Goal: Task Accomplishment & Management: Use online tool/utility

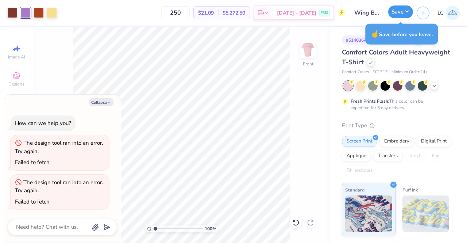
click at [402, 12] on button "Save" at bounding box center [400, 11] width 25 height 13
type textarea "x"
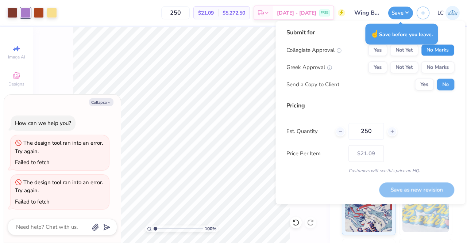
click at [443, 50] on button "No Marks" at bounding box center [437, 50] width 33 height 12
click at [376, 66] on button "Yes" at bounding box center [377, 67] width 19 height 12
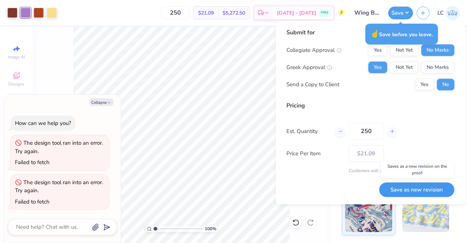
click at [419, 194] on button "Save as new revision" at bounding box center [416, 189] width 75 height 15
type input "– –"
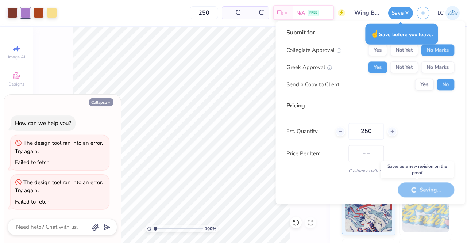
click at [106, 100] on button "Collapse" at bounding box center [101, 102] width 24 height 8
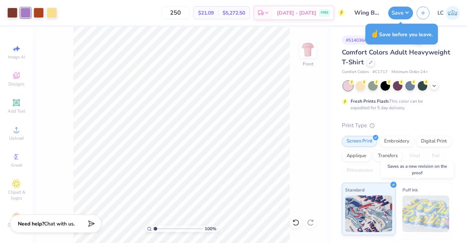
type textarea "x"
type input "$21.09"
click at [406, 7] on button "Save" at bounding box center [400, 11] width 25 height 13
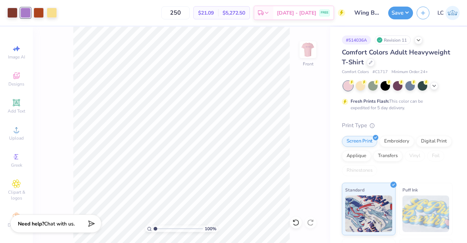
click at [439, 86] on div at bounding box center [398, 85] width 109 height 9
click at [436, 86] on icon at bounding box center [435, 85] width 6 height 6
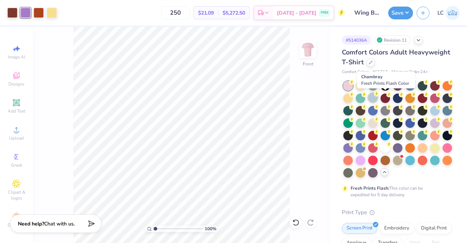
click at [378, 98] on div at bounding box center [372, 97] width 9 height 9
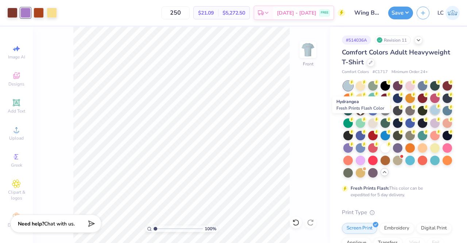
click at [430, 115] on div at bounding box center [434, 109] width 9 height 9
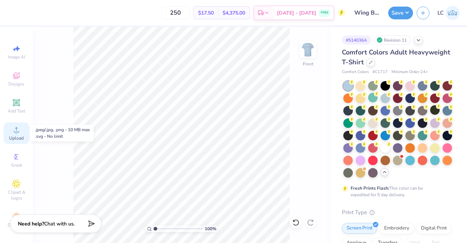
click at [12, 133] on icon at bounding box center [16, 129] width 9 height 9
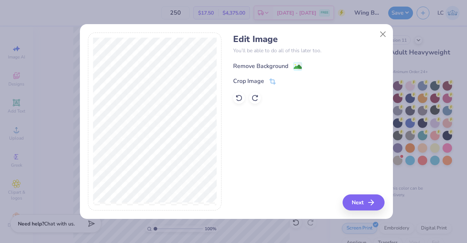
click at [253, 67] on div "Remove Background" at bounding box center [260, 66] width 55 height 9
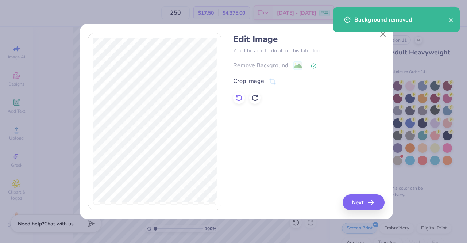
click at [241, 95] on icon at bounding box center [238, 97] width 7 height 7
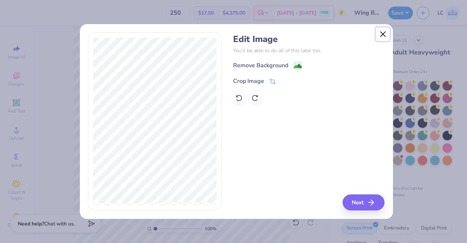
click at [381, 38] on button "Close" at bounding box center [383, 34] width 14 height 14
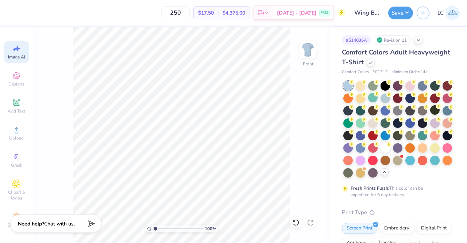
click at [14, 60] on span "Image AI" at bounding box center [16, 57] width 17 height 6
select select "4"
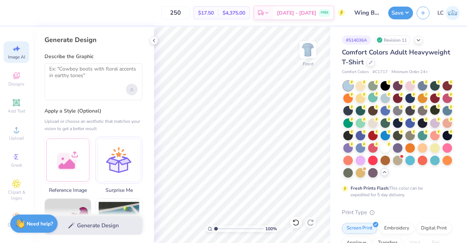
click at [132, 90] on icon "Upload image" at bounding box center [131, 89] width 3 height 3
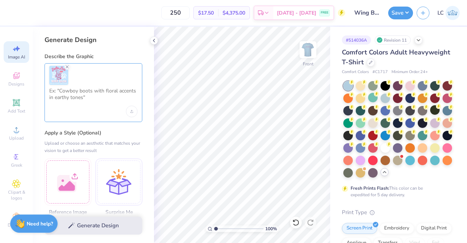
click at [84, 97] on textarea at bounding box center [93, 97] width 88 height 18
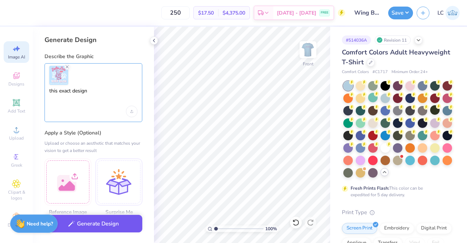
type textarea "this exact design"
click at [106, 225] on button "Generate Design" at bounding box center [94, 224] width 98 height 18
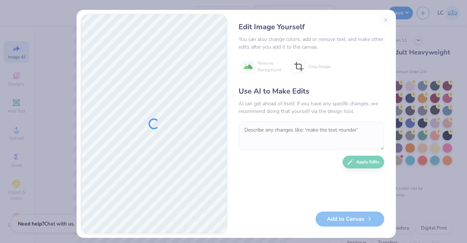
click at [384, 20] on div "Edit Image Yourself You can also change colors, add or remove text, and make ot…" at bounding box center [311, 123] width 160 height 219
click at [383, 19] on div "Edit Image Yourself You can also change colors, add or remove text, and make ot…" at bounding box center [311, 123] width 160 height 219
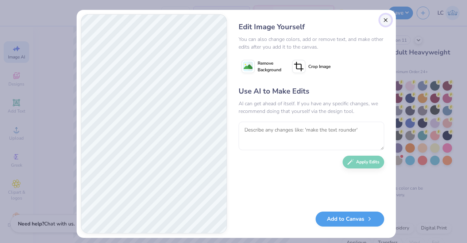
click at [383, 19] on button "Close" at bounding box center [386, 20] width 12 height 12
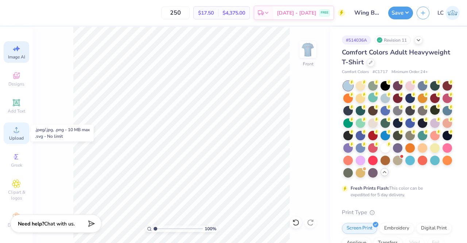
click at [22, 133] on div "Upload" at bounding box center [17, 133] width 26 height 22
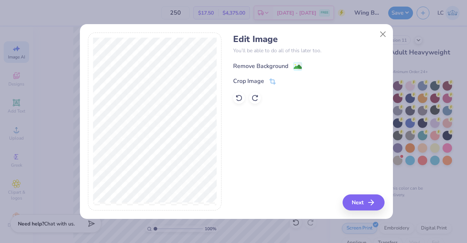
click at [274, 63] on div "Remove Background" at bounding box center [260, 66] width 55 height 9
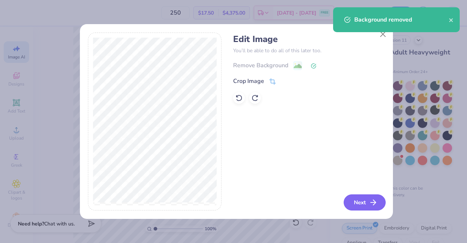
click at [368, 206] on button "Next" at bounding box center [365, 202] width 42 height 16
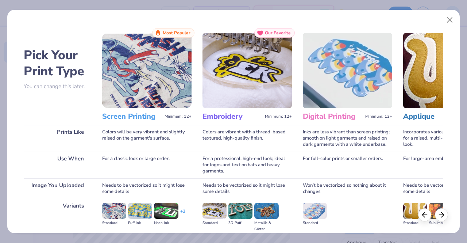
scroll to position [84, 0]
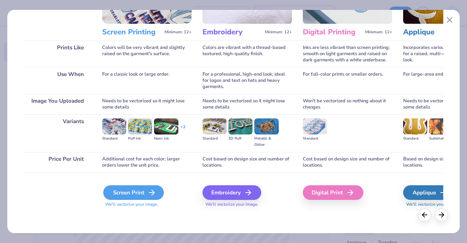
click at [136, 198] on div "Screen Print" at bounding box center [133, 192] width 61 height 15
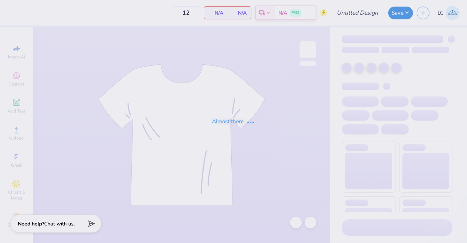
type input "Wing Bash T-Shirt"
type input "250"
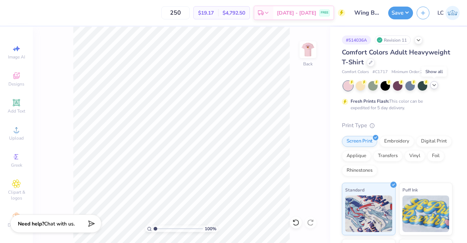
click at [436, 85] on icon at bounding box center [435, 85] width 6 height 6
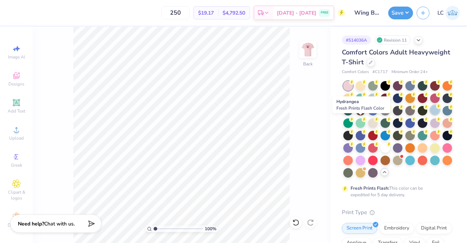
click at [430, 115] on div at bounding box center [434, 109] width 9 height 9
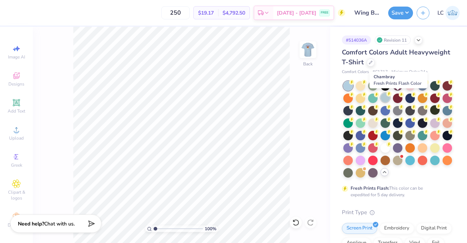
click at [390, 97] on div at bounding box center [385, 97] width 9 height 9
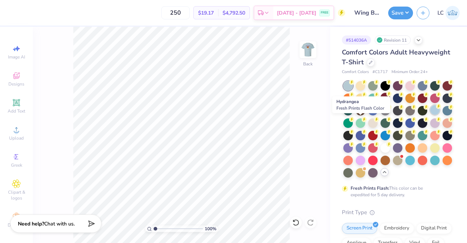
click at [430, 115] on div at bounding box center [434, 109] width 9 height 9
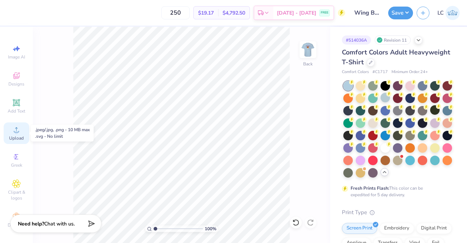
click at [14, 137] on span "Upload" at bounding box center [16, 138] width 15 height 6
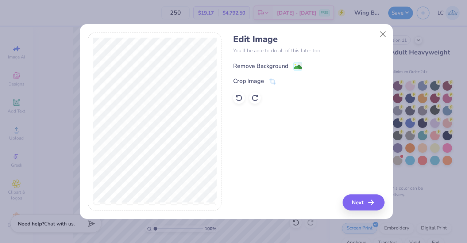
click at [273, 62] on div "Remove Background" at bounding box center [260, 66] width 55 height 9
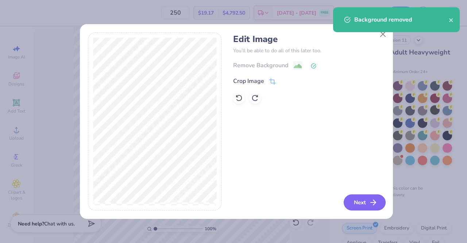
click at [370, 202] on icon "button" at bounding box center [373, 202] width 9 height 9
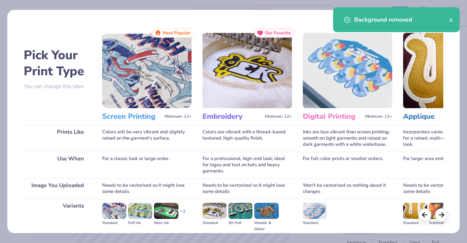
scroll to position [84, 0]
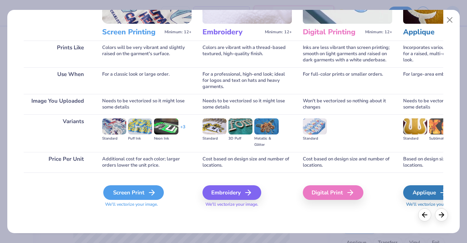
click at [137, 192] on div "Screen Print" at bounding box center [133, 192] width 61 height 15
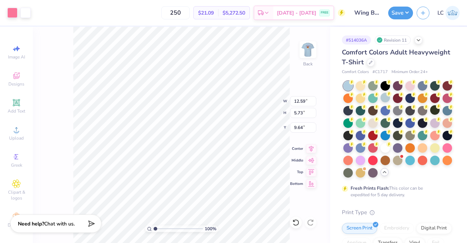
type input "11.22"
type input "5.10"
type input "3.00"
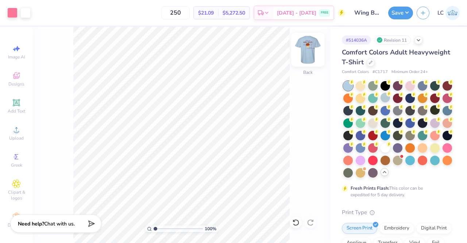
click at [309, 53] on img at bounding box center [308, 49] width 29 height 29
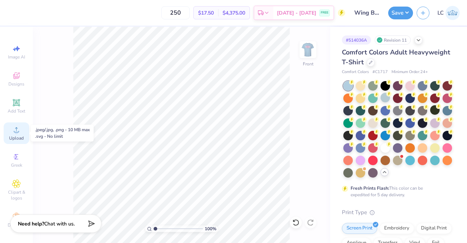
click at [8, 135] on div "Upload" at bounding box center [17, 133] width 26 height 22
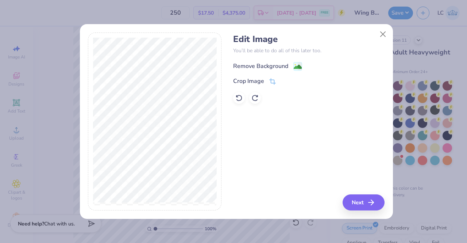
click at [287, 65] on div "Remove Background" at bounding box center [260, 66] width 55 height 9
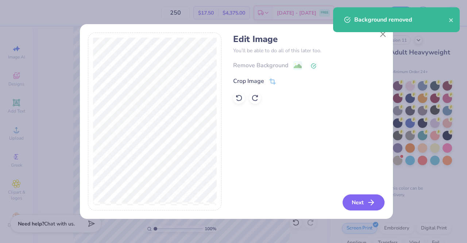
click at [358, 206] on button "Next" at bounding box center [364, 202] width 42 height 16
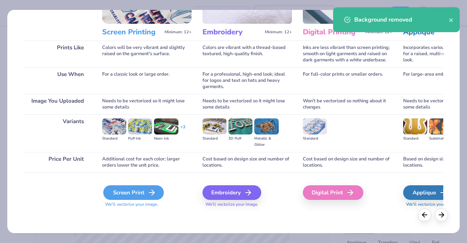
click at [139, 188] on div "Screen Print" at bounding box center [133, 192] width 61 height 15
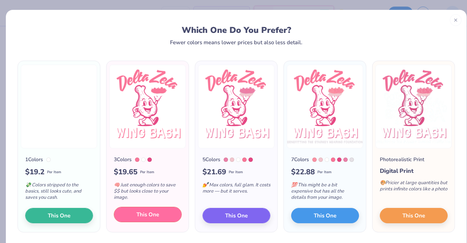
click at [145, 215] on span "This One" at bounding box center [148, 214] width 23 height 8
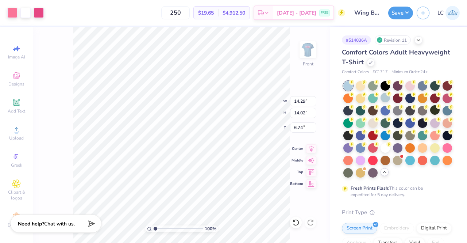
click at [130, 84] on div at bounding box center [233, 121] width 467 height 243
type input "12.23"
type input "12.00"
type input "3.00"
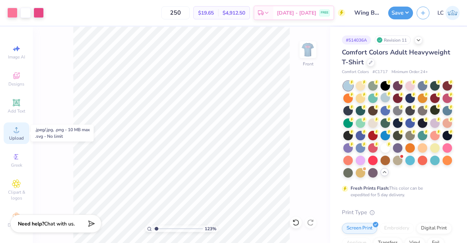
click at [15, 135] on span "Upload" at bounding box center [16, 138] width 15 height 6
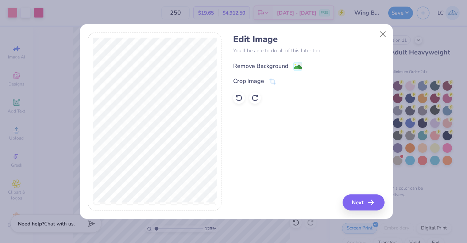
click at [262, 67] on div "Remove Background" at bounding box center [260, 66] width 55 height 9
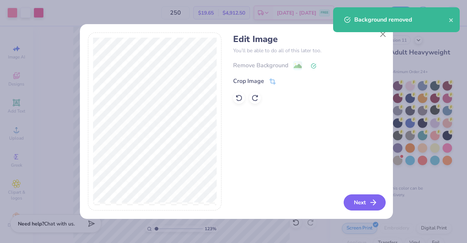
click at [352, 201] on button "Next" at bounding box center [365, 202] width 42 height 16
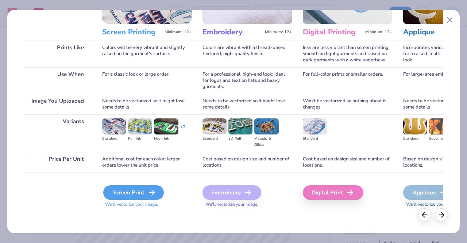
click at [135, 193] on div "Screen Print" at bounding box center [133, 192] width 61 height 15
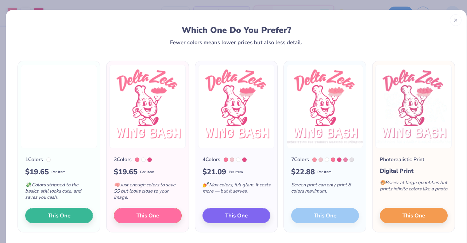
click at [233, 169] on span "Per Item" at bounding box center [236, 171] width 14 height 5
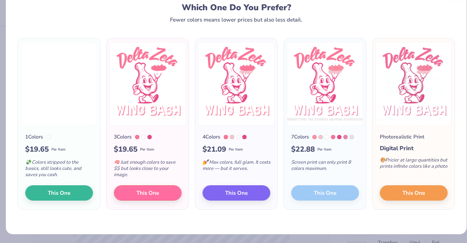
scroll to position [0, 0]
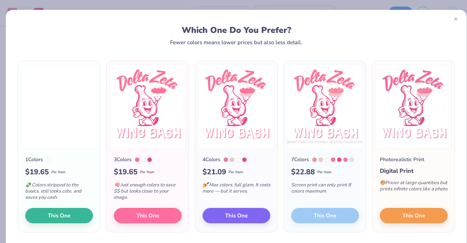
click at [453, 20] on icon at bounding box center [455, 18] width 5 height 5
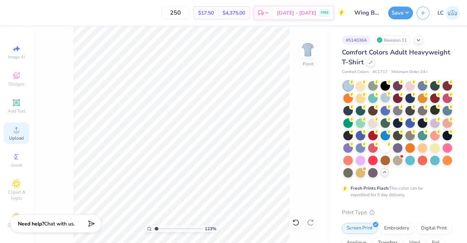
click at [19, 133] on div "Upload" at bounding box center [17, 133] width 26 height 22
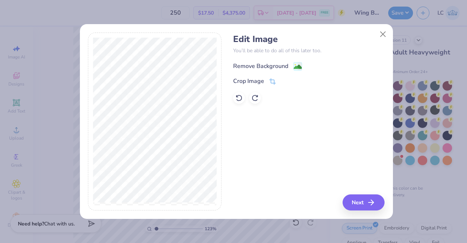
click at [271, 62] on div "Remove Background" at bounding box center [260, 66] width 55 height 9
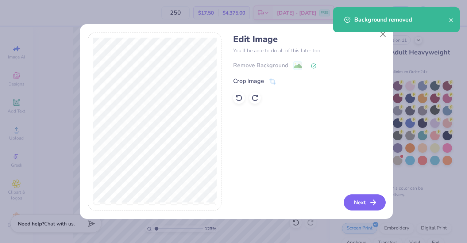
click at [365, 202] on button "Next" at bounding box center [365, 202] width 42 height 16
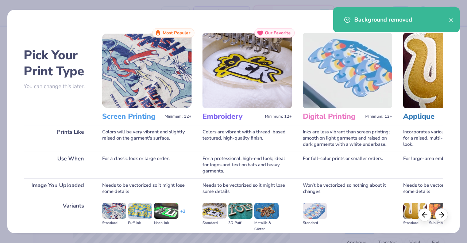
scroll to position [84, 0]
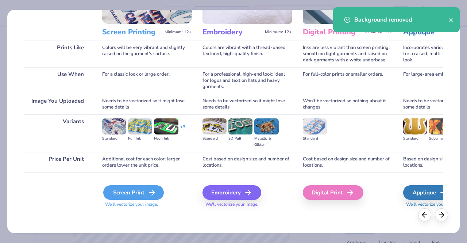
click at [140, 192] on div "Screen Print" at bounding box center [133, 192] width 61 height 15
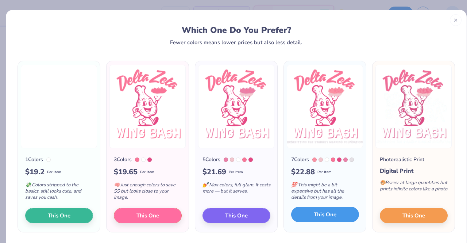
click at [329, 212] on span "This One" at bounding box center [325, 214] width 23 height 8
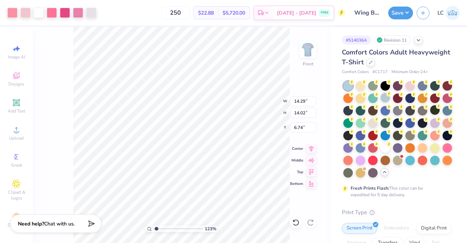
click at [167, 122] on div at bounding box center [233, 121] width 467 height 243
type input "1.22582936480656"
type input "11.29"
type input "11.07"
type input "9.69"
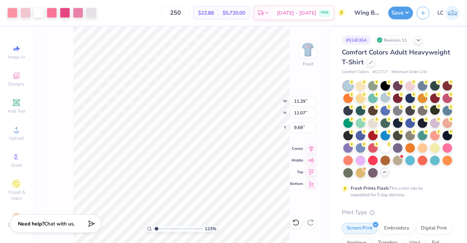
type input "1.22582936480656"
type input "2.68"
type input "1.22582936480656"
type input "3.00"
click at [92, 15] on div at bounding box center [91, 12] width 10 height 10
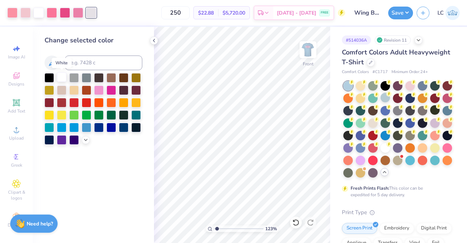
click at [61, 77] on div at bounding box center [61, 76] width 9 height 9
click at [154, 42] on icon at bounding box center [154, 41] width 6 height 6
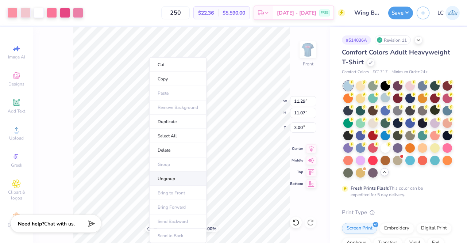
click at [166, 176] on li "Ungroup" at bounding box center [177, 179] width 57 height 14
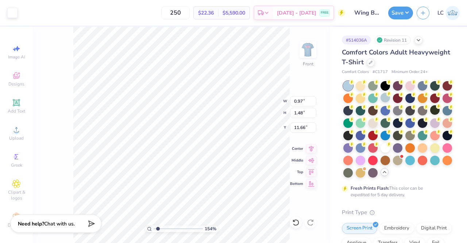
type input "1.53625527922278"
type input "0.37"
type input "11.76"
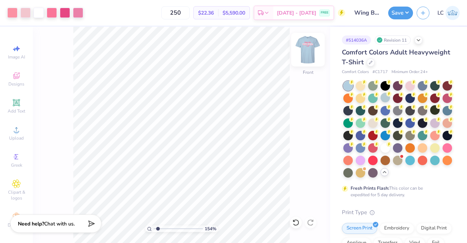
click at [305, 55] on img at bounding box center [308, 49] width 29 height 29
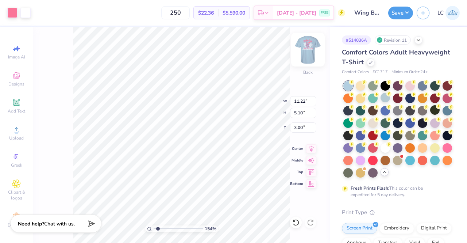
click at [312, 49] on img at bounding box center [308, 49] width 29 height 29
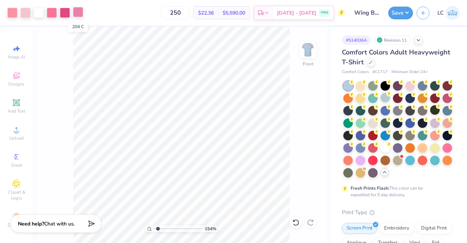
click at [77, 14] on div at bounding box center [78, 12] width 10 height 10
type input "1.53625527922278"
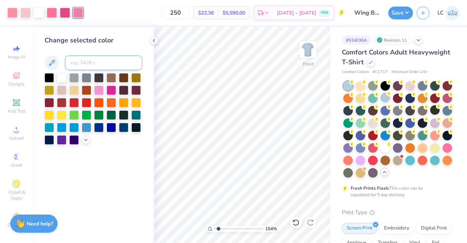
click at [81, 62] on input at bounding box center [103, 62] width 77 height 15
type input "190"
click at [155, 41] on icon at bounding box center [154, 41] width 6 height 6
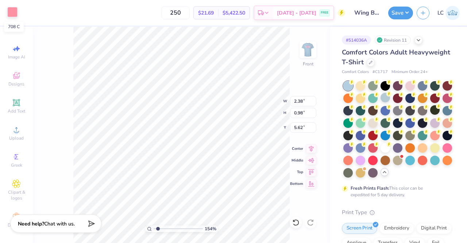
click at [12, 11] on div at bounding box center [12, 12] width 10 height 10
type input "1.53625527922278"
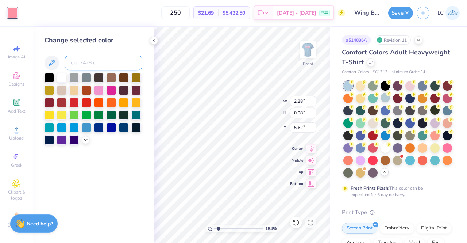
click at [80, 58] on input at bounding box center [103, 62] width 77 height 15
type input "190"
click at [155, 42] on icon at bounding box center [154, 41] width 6 height 6
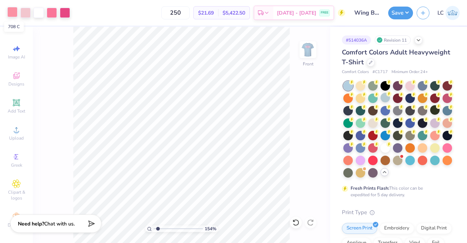
drag, startPoint x: 8, startPoint y: 13, endPoint x: 16, endPoint y: 13, distance: 7.7
click at [16, 13] on div at bounding box center [12, 12] width 10 height 10
type input "1.53625527922278"
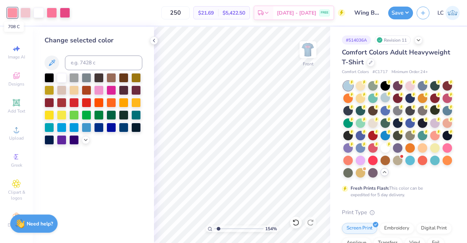
click at [16, 13] on div at bounding box center [12, 13] width 10 height 10
click at [74, 65] on input at bounding box center [103, 62] width 77 height 15
type input "190"
click at [153, 41] on polyline at bounding box center [153, 40] width 1 height 3
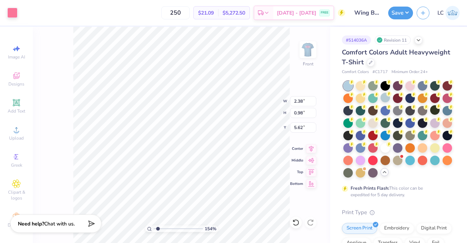
type input "1.53625527922278"
type input "5.68"
type input "1.53625527922278"
type input "1.14"
type input "0.56"
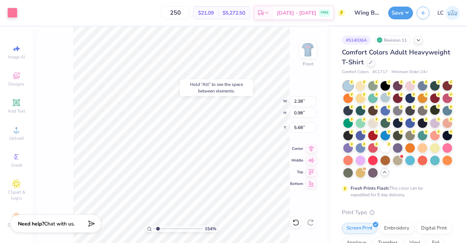
type input "5.90"
click at [18, 10] on div "Art colors 250 $21.09 Per Item $5,272.50 Total Est. Delivery Sep 16 - 19 FREE D…" at bounding box center [233, 13] width 467 height 26
click at [15, 11] on div at bounding box center [12, 12] width 10 height 10
type input "1.53625527922278"
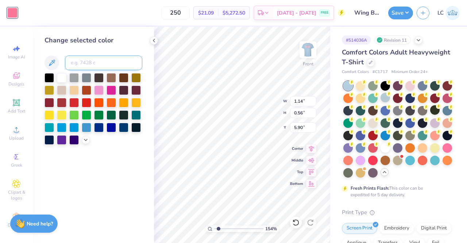
click at [92, 64] on input at bounding box center [103, 62] width 77 height 15
type input "7424"
click at [154, 42] on icon at bounding box center [154, 41] width 6 height 6
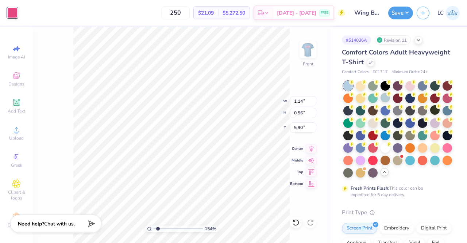
type input "1.53625527922278"
type input "0.19"
type input "6.01"
click at [13, 13] on div at bounding box center [12, 12] width 10 height 10
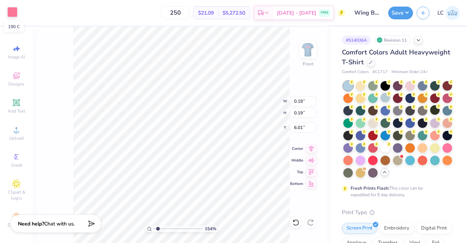
type input "1.53625527922278"
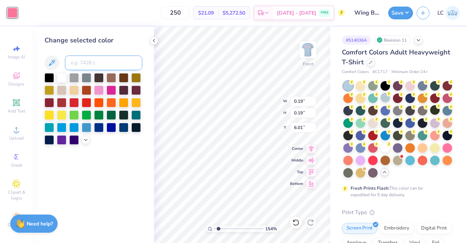
click at [98, 60] on input at bounding box center [103, 62] width 77 height 15
type input "7424"
click at [154, 42] on icon at bounding box center [154, 41] width 6 height 6
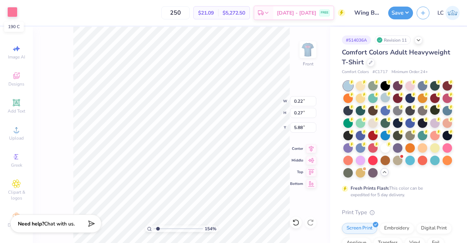
click at [12, 8] on div at bounding box center [12, 12] width 10 height 10
type input "1.53625527922278"
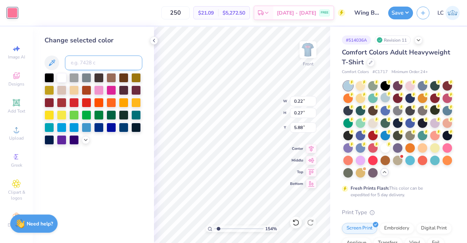
click at [84, 64] on input at bounding box center [103, 62] width 77 height 15
type input "7424"
click at [154, 39] on icon at bounding box center [154, 41] width 6 height 6
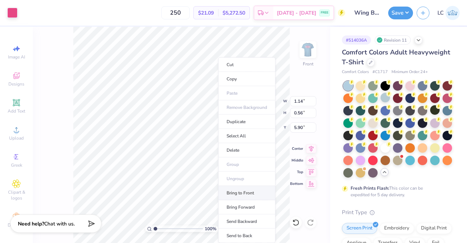
click at [249, 193] on li "Bring to Front" at bounding box center [246, 193] width 57 height 14
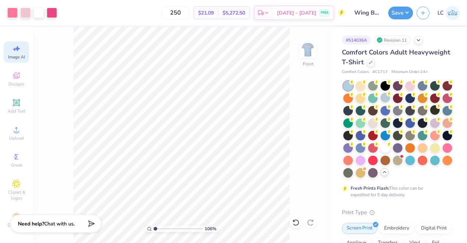
click at [19, 49] on div "Image AI" at bounding box center [17, 52] width 26 height 22
type input "1.06198244471749"
select select "4"
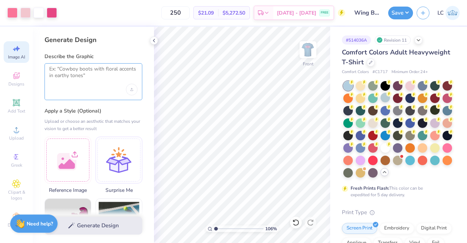
click at [85, 68] on textarea at bounding box center [93, 75] width 88 height 18
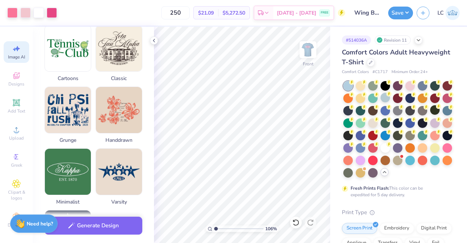
scroll to position [381, 0]
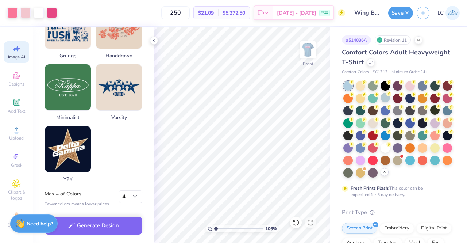
type textarea "a pink tray filled with wings"
click at [134, 193] on select "1 2 3 4 5 6 7 8" at bounding box center [130, 196] width 23 height 13
select select "3"
click at [119, 190] on select "1 2 3 4 5 6 7 8" at bounding box center [130, 196] width 23 height 13
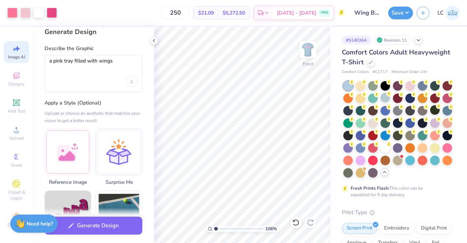
scroll to position [0, 0]
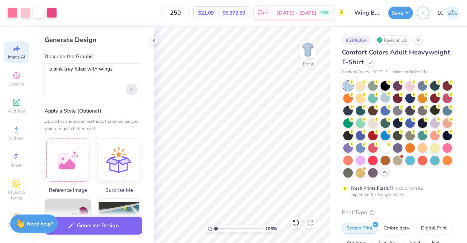
click at [130, 91] on div "Upload image" at bounding box center [132, 90] width 12 height 12
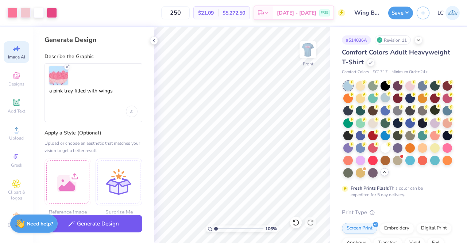
click at [88, 220] on button "Generate Design" at bounding box center [94, 224] width 98 height 18
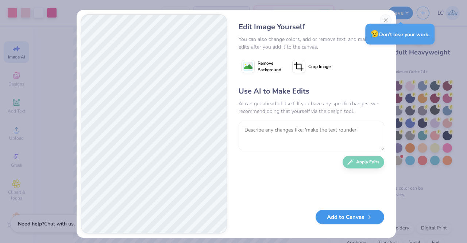
click at [341, 214] on button "Add to Canvas" at bounding box center [350, 217] width 69 height 15
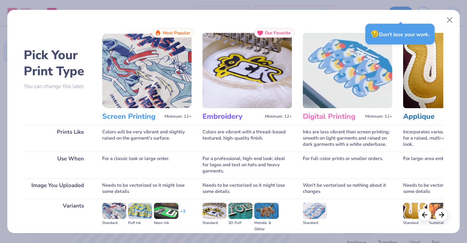
scroll to position [84, 0]
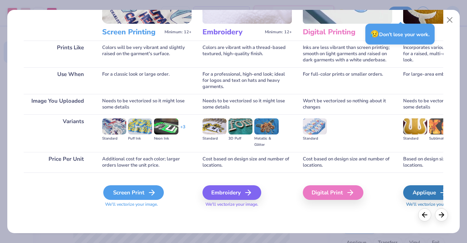
click at [131, 193] on div "Screen Print" at bounding box center [133, 192] width 61 height 15
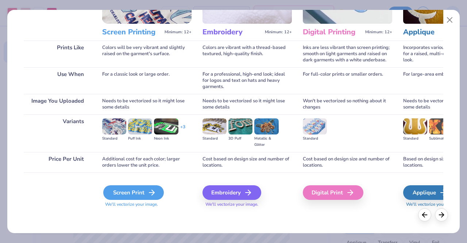
type input "1.06198244471749"
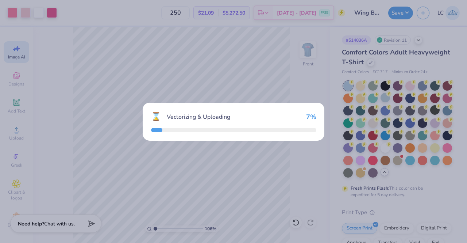
type input "1.06198244471749"
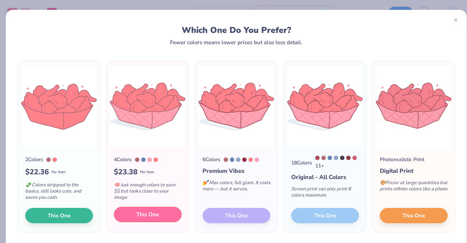
click at [138, 215] on span "This One" at bounding box center [148, 214] width 23 height 8
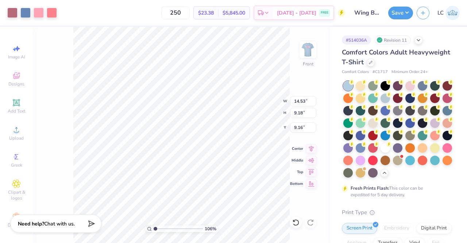
click at [148, 116] on div at bounding box center [233, 103] width 183 height 27
click at [160, 128] on div at bounding box center [233, 121] width 467 height 243
type input "1.06198244471749"
type input "5.08"
type input "3.21"
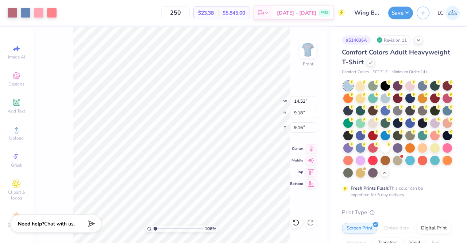
type input "15.13"
type input "1.06198244471749"
type input "16.96"
type input "1.79052068362722"
type input "0.13"
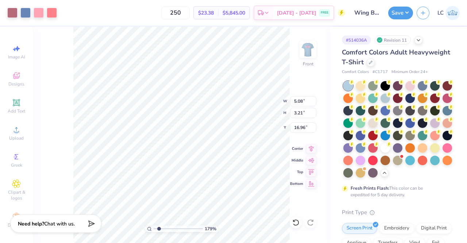
type input "0.24"
type input "6.19"
type input "1.79052068362722"
type input "7.72"
type input "1.79052068362722"
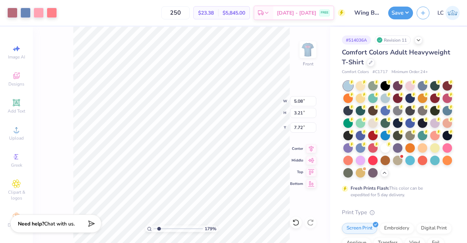
type input "2.16"
type input "1.37"
type input "9.57"
type input "1.79052068362722"
type input "5.94"
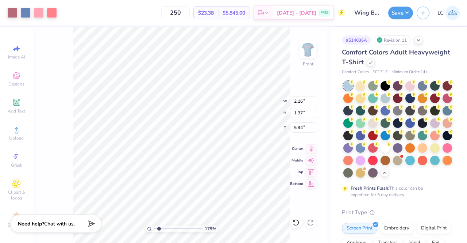
type input "1.79052068362722"
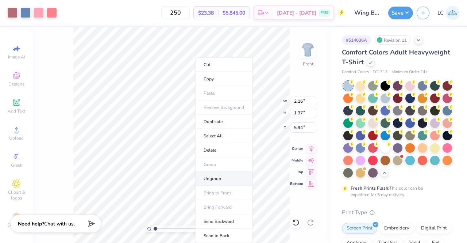
click at [215, 179] on li "Ungroup" at bounding box center [223, 179] width 57 height 14
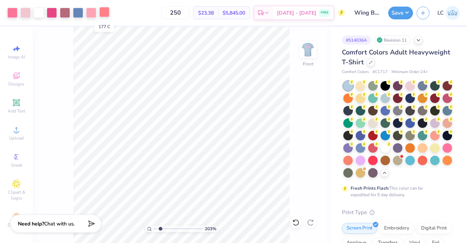
click at [104, 13] on div at bounding box center [104, 12] width 10 height 10
type input "2.03141065105634"
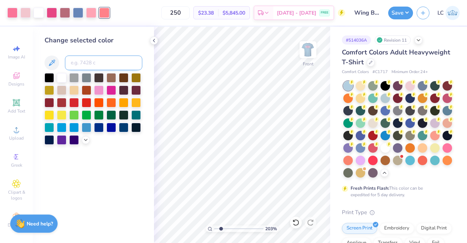
click at [83, 61] on input at bounding box center [103, 62] width 77 height 15
type input "190"
click at [153, 39] on icon at bounding box center [154, 41] width 6 height 6
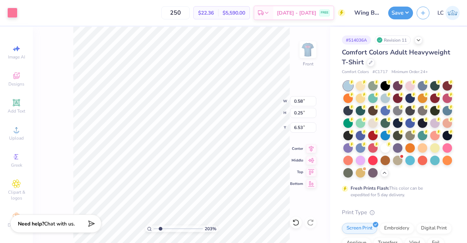
type input "2.03141065105634"
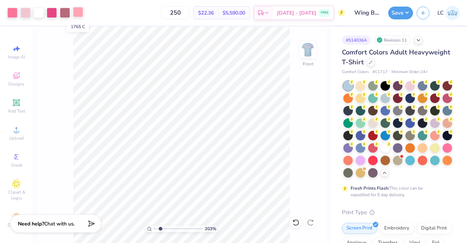
click at [77, 11] on div at bounding box center [78, 12] width 10 height 10
type input "2.03141065105634"
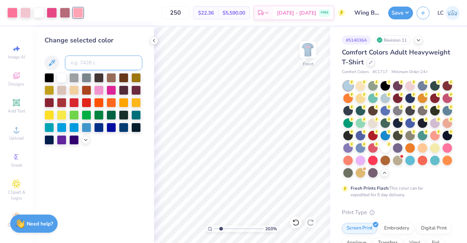
click at [83, 57] on input at bounding box center [103, 62] width 77 height 15
type input "496"
click at [154, 42] on icon at bounding box center [154, 41] width 6 height 6
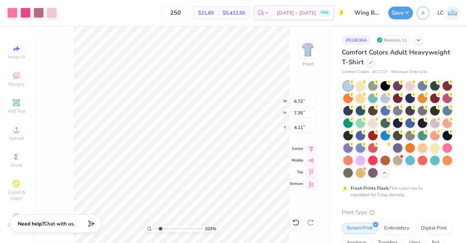
click at [256, 98] on div "203 % Front W 6.72 6.72 " H 7.35 7.35 " Y 4.11 4.11 " Center Middle Top Bottom" at bounding box center [182, 135] width 298 height 216
type input "4.93287429183294"
type input "4.18"
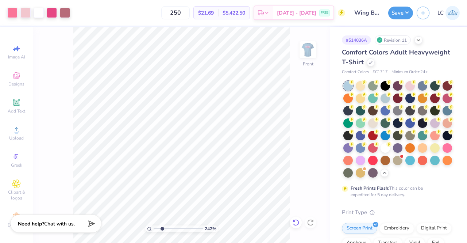
click at [294, 222] on icon at bounding box center [295, 222] width 7 height 7
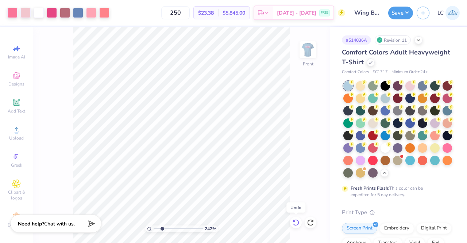
click at [294, 222] on icon at bounding box center [295, 222] width 7 height 7
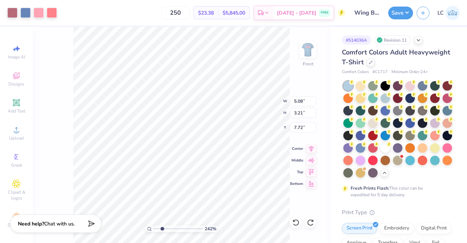
type input "2.41654511050192"
type input "14.42"
type input "2.41654511050192"
type input "16.33"
click at [51, 10] on div at bounding box center [52, 12] width 10 height 10
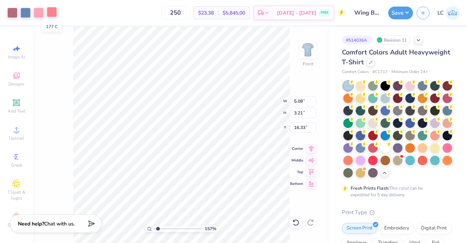
type input "1.56691057183268"
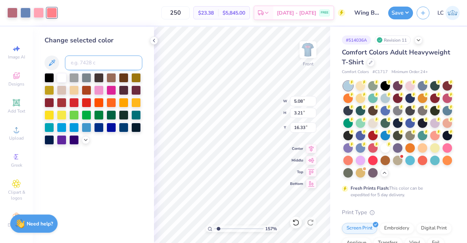
click at [83, 61] on input at bounding box center [103, 62] width 77 height 15
type input "190"
click at [153, 40] on polyline at bounding box center [153, 40] width 1 height 3
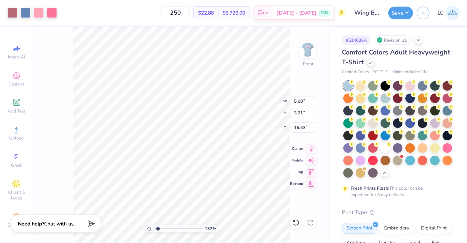
type input "1"
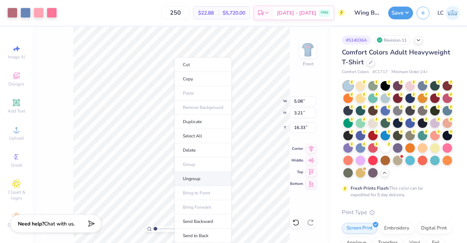
click at [199, 176] on li "Ungroup" at bounding box center [202, 179] width 57 height 14
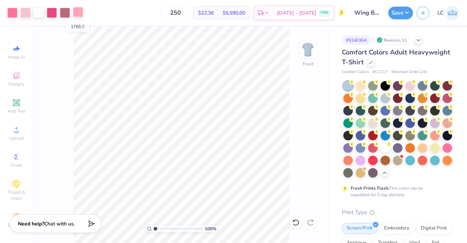
click at [78, 12] on div at bounding box center [78, 12] width 10 height 10
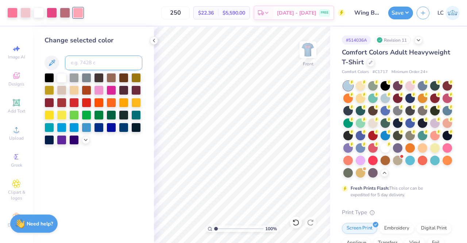
click at [83, 57] on input at bounding box center [103, 62] width 77 height 15
type input "496"
click at [157, 41] on icon at bounding box center [154, 41] width 6 height 6
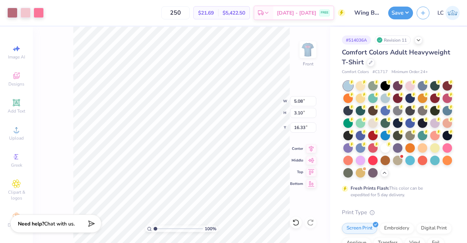
type input "4.15"
type input "3.23"
type input "1.97"
type input "5.36"
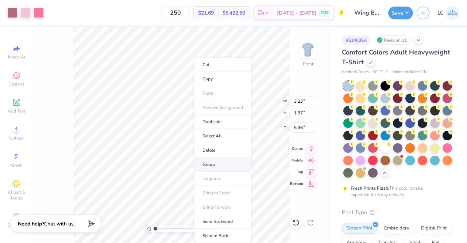
click at [223, 160] on li "Group" at bounding box center [222, 164] width 57 height 14
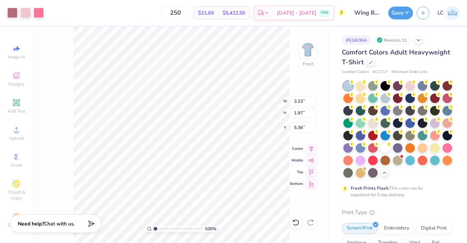
type input "2.75"
type input "1.68"
type input "5.66"
type input "5.41"
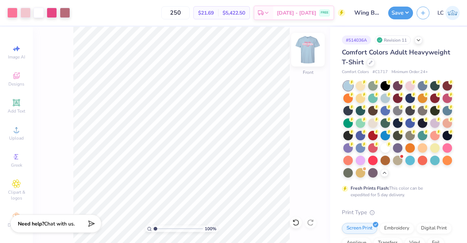
click at [311, 47] on img at bounding box center [308, 49] width 29 height 29
click at [311, 47] on img at bounding box center [308, 49] width 15 height 15
click at [399, 17] on button "Save" at bounding box center [400, 11] width 25 height 13
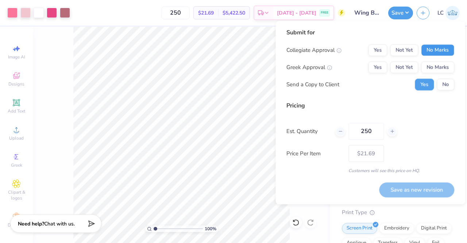
click at [430, 51] on button "No Marks" at bounding box center [437, 50] width 33 height 12
click at [377, 64] on button "Yes" at bounding box center [377, 67] width 19 height 12
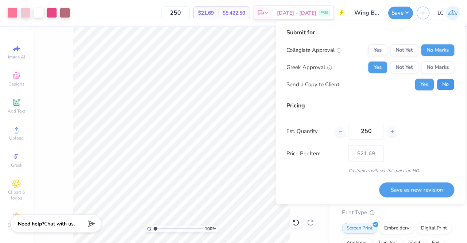
click at [444, 83] on button "No" at bounding box center [446, 84] width 18 height 12
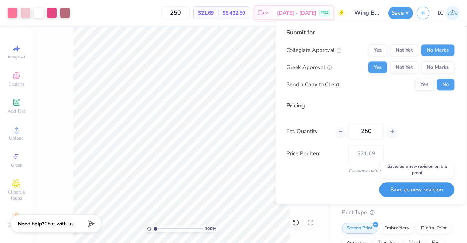
click at [427, 184] on button "Save as new revision" at bounding box center [416, 189] width 75 height 15
type input "$21.69"
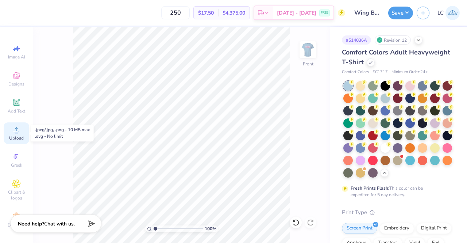
click at [12, 133] on icon at bounding box center [16, 129] width 9 height 9
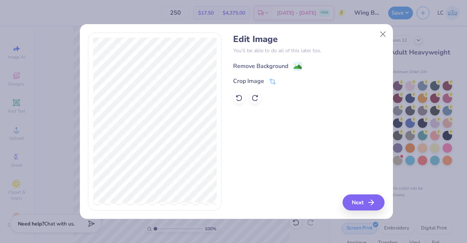
click at [261, 69] on div "Remove Background" at bounding box center [260, 66] width 55 height 9
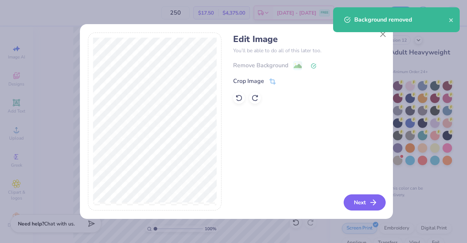
click at [372, 210] on button "Next" at bounding box center [365, 202] width 42 height 16
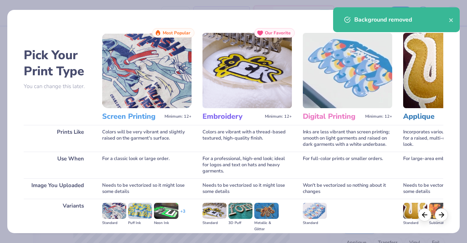
scroll to position [84, 0]
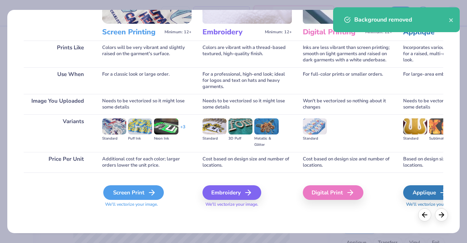
click at [141, 191] on div "Screen Print" at bounding box center [133, 192] width 61 height 15
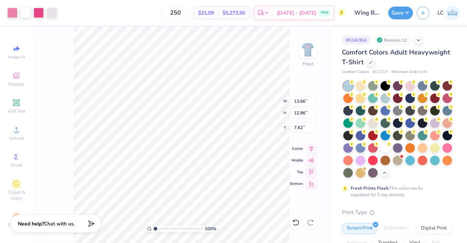
type input "13.66"
type input "12.86"
type input "3.00"
type input "12.16"
type input "11.45"
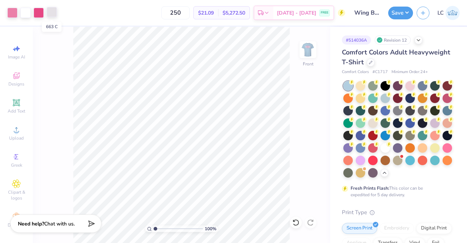
click at [54, 10] on div at bounding box center [52, 12] width 10 height 10
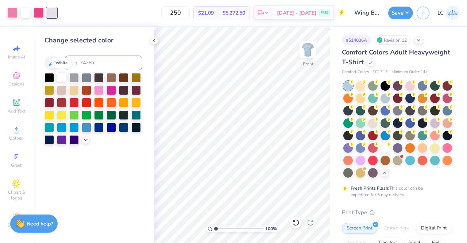
click at [64, 78] on div at bounding box center [61, 76] width 9 height 9
click at [156, 39] on icon at bounding box center [154, 41] width 6 height 6
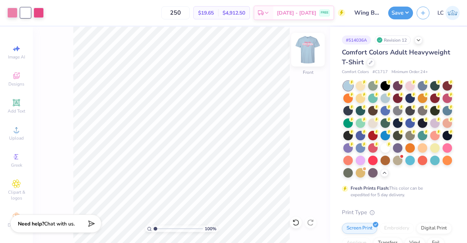
click at [314, 47] on img at bounding box center [308, 49] width 29 height 29
click at [315, 54] on img at bounding box center [308, 49] width 29 height 29
click at [409, 12] on button "Save" at bounding box center [400, 11] width 25 height 13
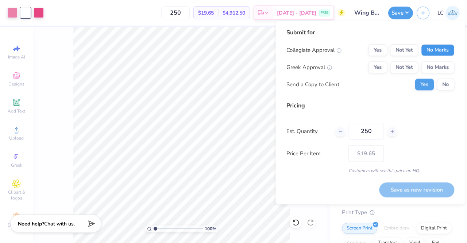
click at [431, 49] on button "No Marks" at bounding box center [437, 50] width 33 height 12
click at [381, 70] on button "Yes" at bounding box center [377, 67] width 19 height 12
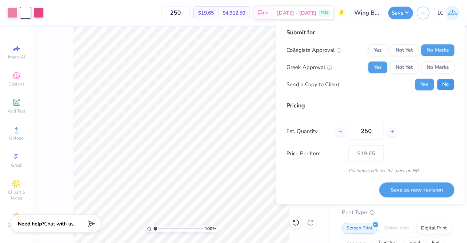
click at [444, 84] on button "No" at bounding box center [446, 84] width 18 height 12
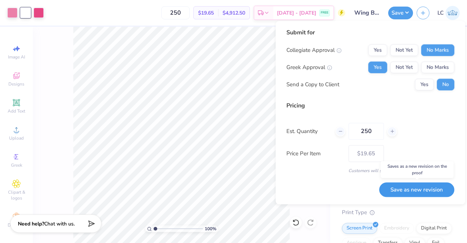
click at [415, 190] on button "Save as new revision" at bounding box center [416, 189] width 75 height 15
type input "$19.65"
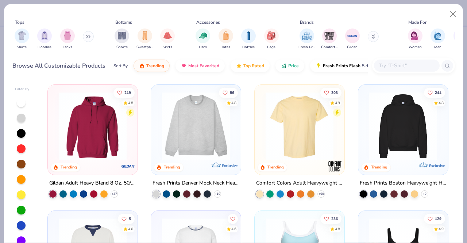
scroll to position [665, 0]
